Goal: Navigation & Orientation: Find specific page/section

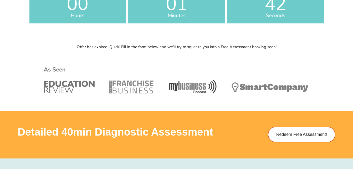
scroll to position [105, 0]
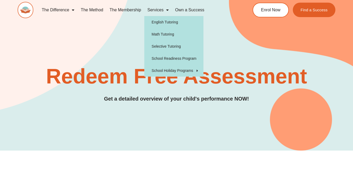
click at [166, 11] on span "Menu" at bounding box center [165, 9] width 5 height 9
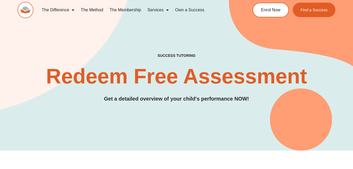
click at [166, 11] on span "Menu" at bounding box center [165, 9] width 5 height 9
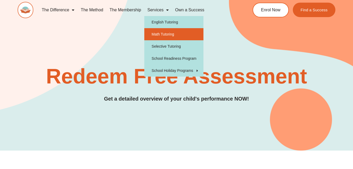
click at [165, 30] on link "Math Tutoring" at bounding box center [173, 34] width 59 height 12
